Goal: Navigation & Orientation: Understand site structure

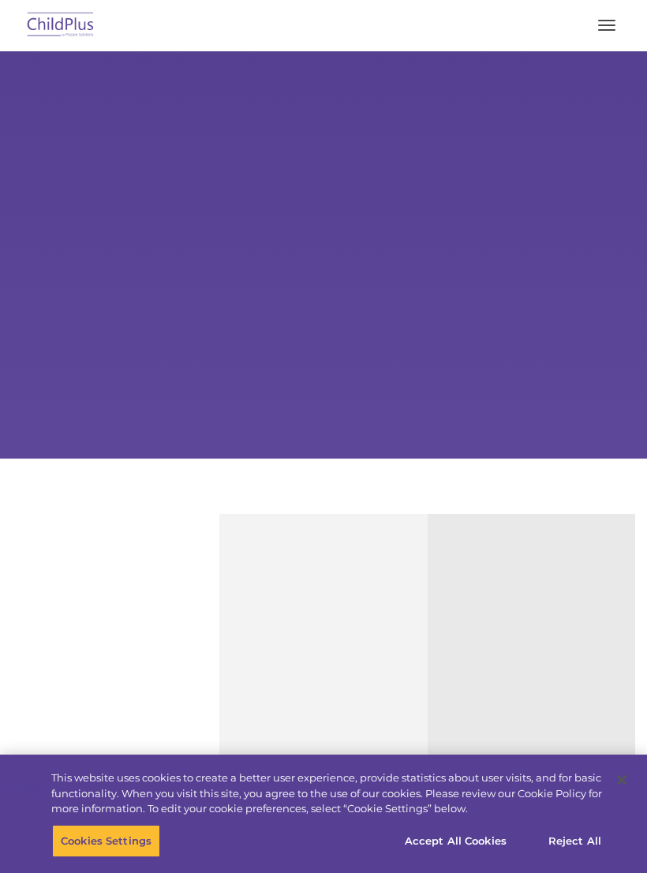
select select "MEDIUM"
click at [464, 839] on button "Accept All Cookies" at bounding box center [455, 840] width 119 height 33
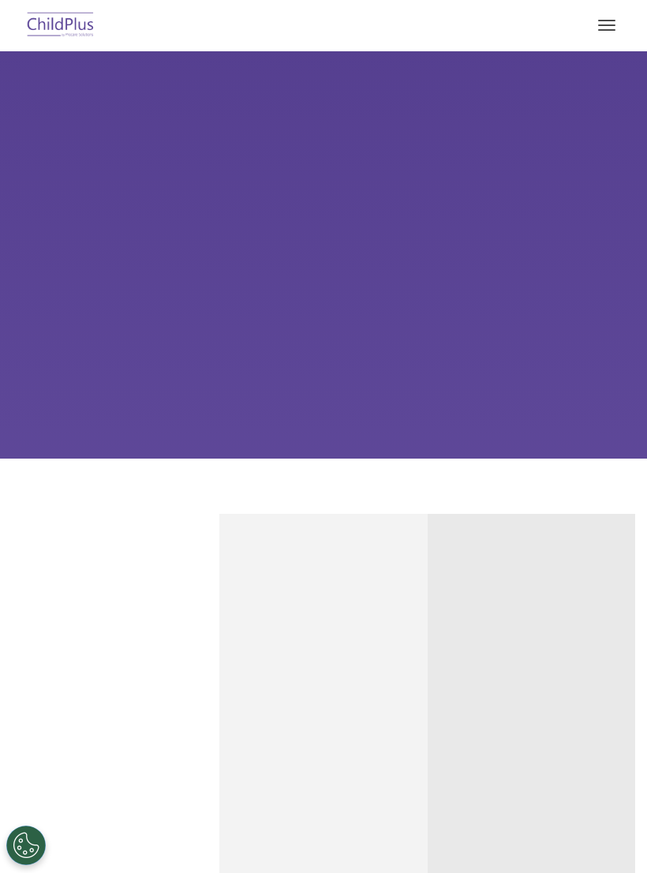
click at [611, 34] on button "button" at bounding box center [607, 25] width 33 height 25
click at [606, 33] on button "button" at bounding box center [607, 25] width 33 height 25
select select "MEDIUM"
click at [610, 23] on button "button" at bounding box center [607, 25] width 33 height 25
click at [610, 32] on button "button" at bounding box center [607, 25] width 33 height 25
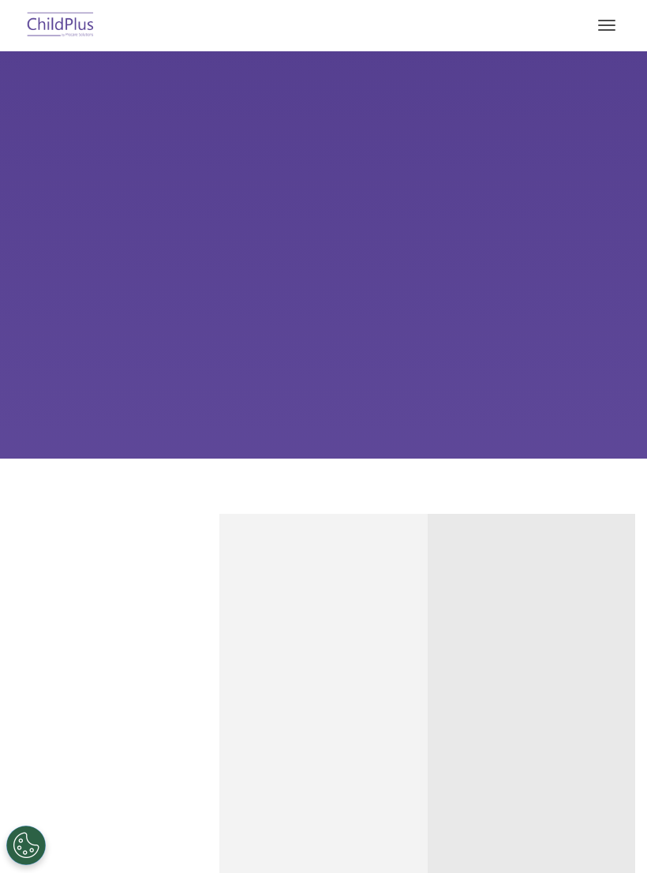
click at [606, 24] on button "button" at bounding box center [607, 25] width 33 height 25
click at [606, 29] on span "button" at bounding box center [606, 30] width 17 height 2
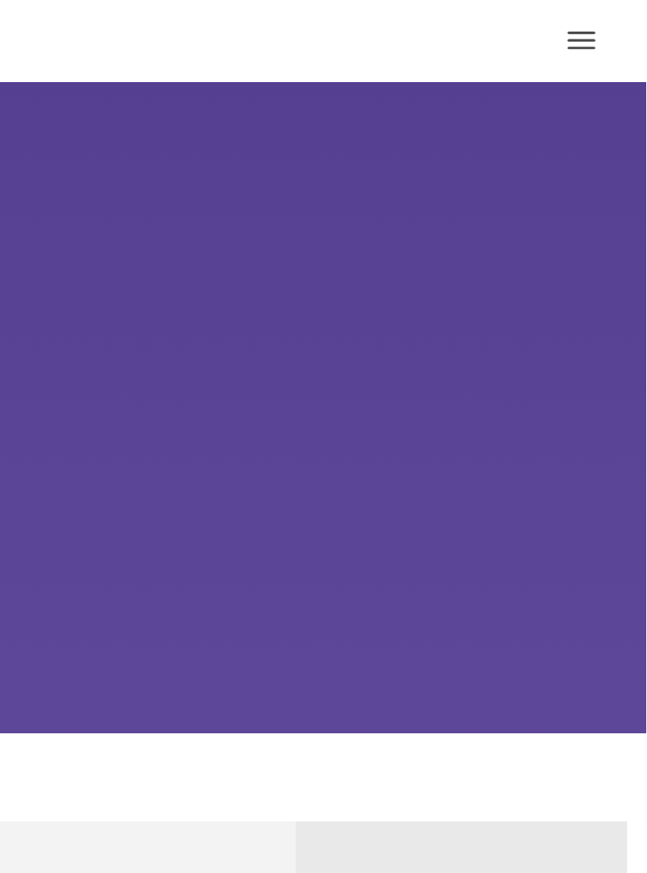
click at [591, 27] on button "button" at bounding box center [607, 25] width 33 height 25
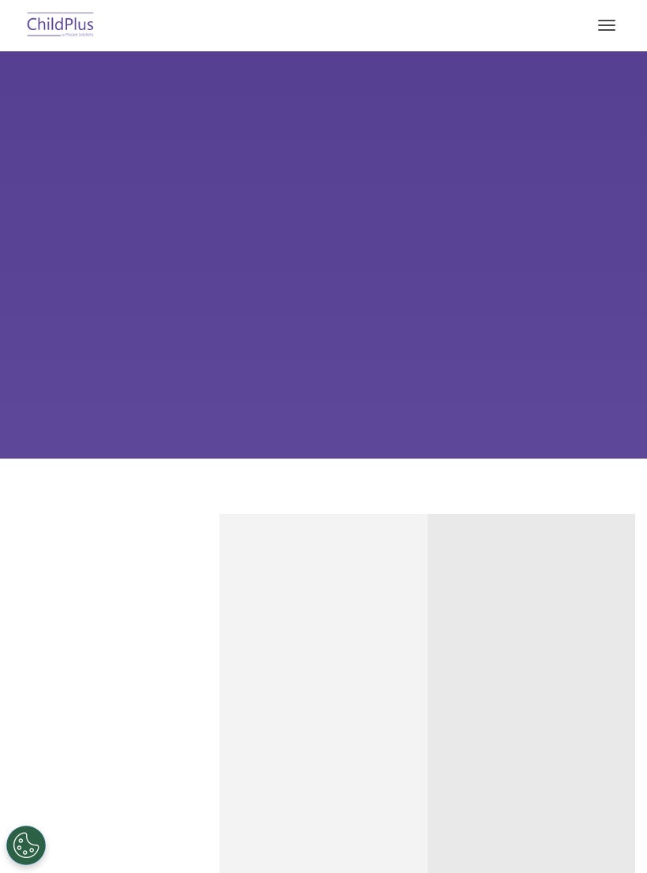
click at [54, 30] on img at bounding box center [61, 25] width 74 height 37
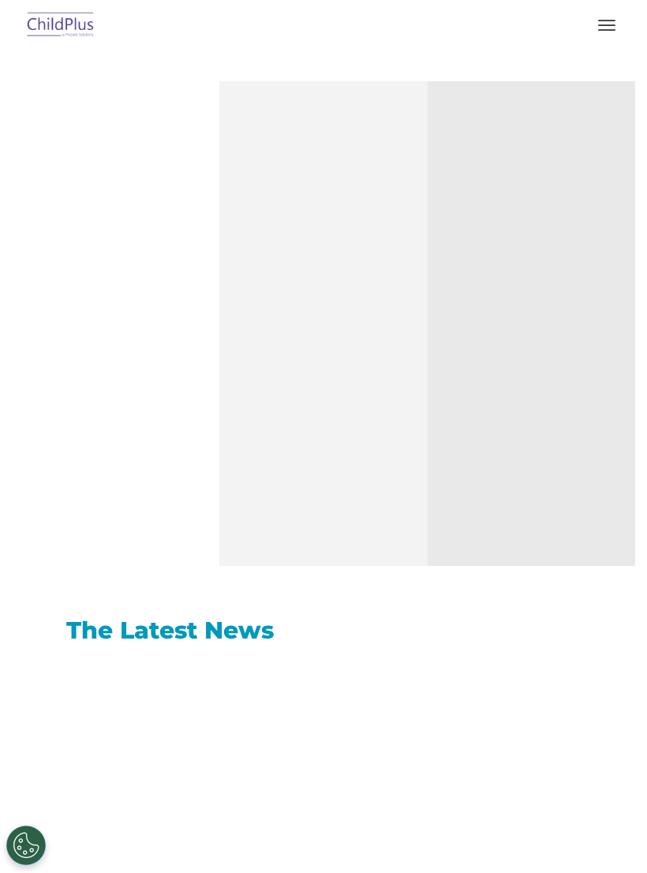
select select "MEDIUM"
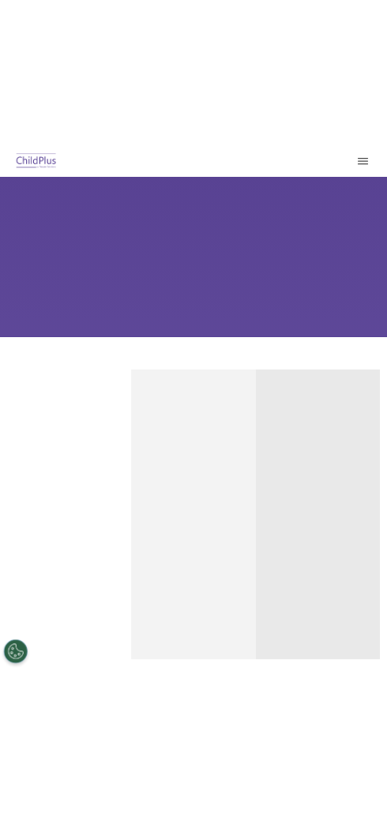
scroll to position [0, 0]
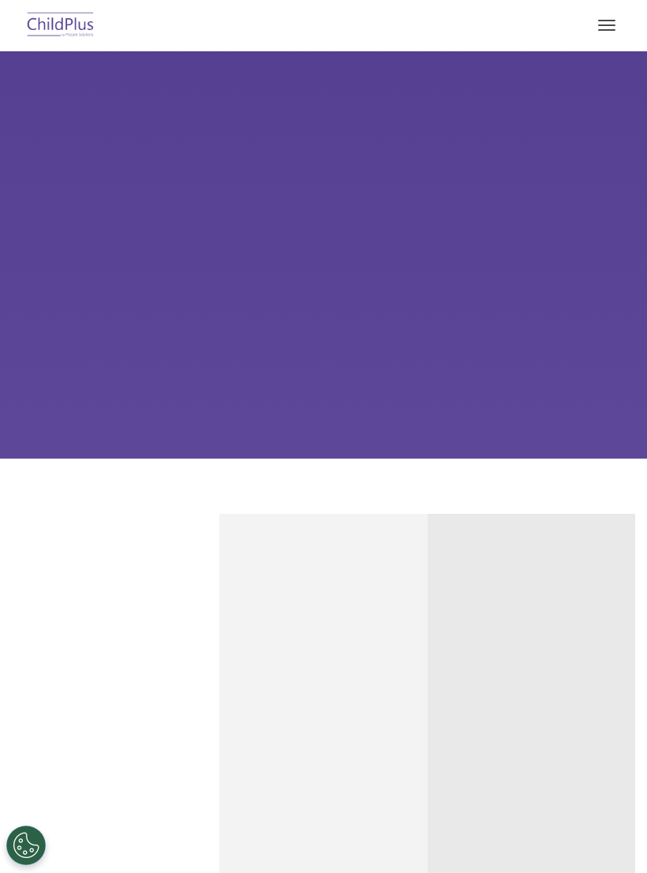
click at [606, 25] on span "button" at bounding box center [606, 25] width 17 height 2
click at [609, 34] on button "button" at bounding box center [607, 25] width 33 height 25
click at [542, 163] on div "Learn More Request a Demo The Future of ChildPlus is Here! Boost your productiv…" at bounding box center [323, 254] width 647 height 407
click at [615, 25] on span "button" at bounding box center [606, 25] width 17 height 2
